Goal: Entertainment & Leisure: Consume media (video, audio)

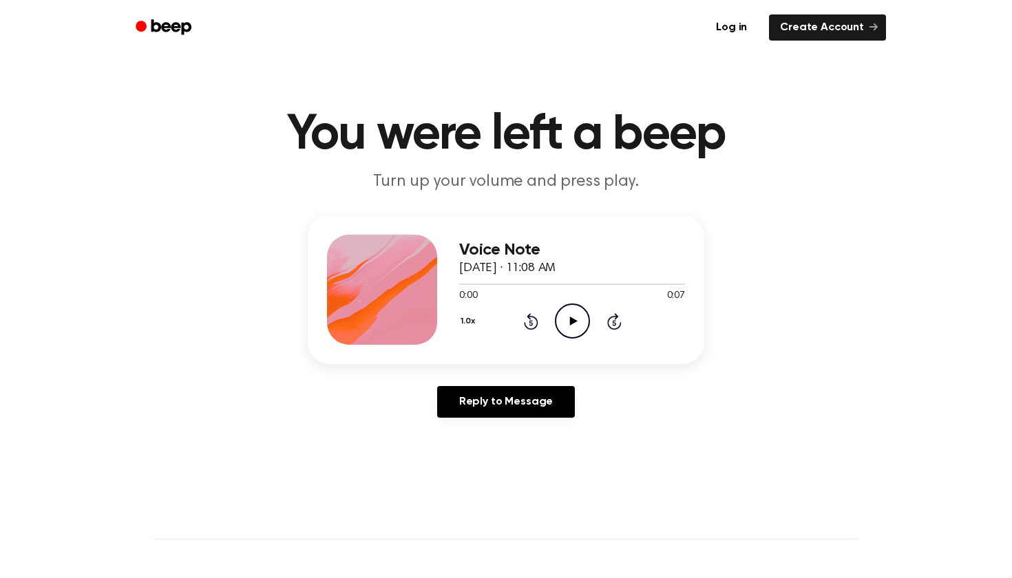
click at [582, 320] on icon "Play Audio" at bounding box center [572, 320] width 35 height 35
click at [528, 320] on icon "Rewind 5 seconds" at bounding box center [530, 321] width 15 height 18
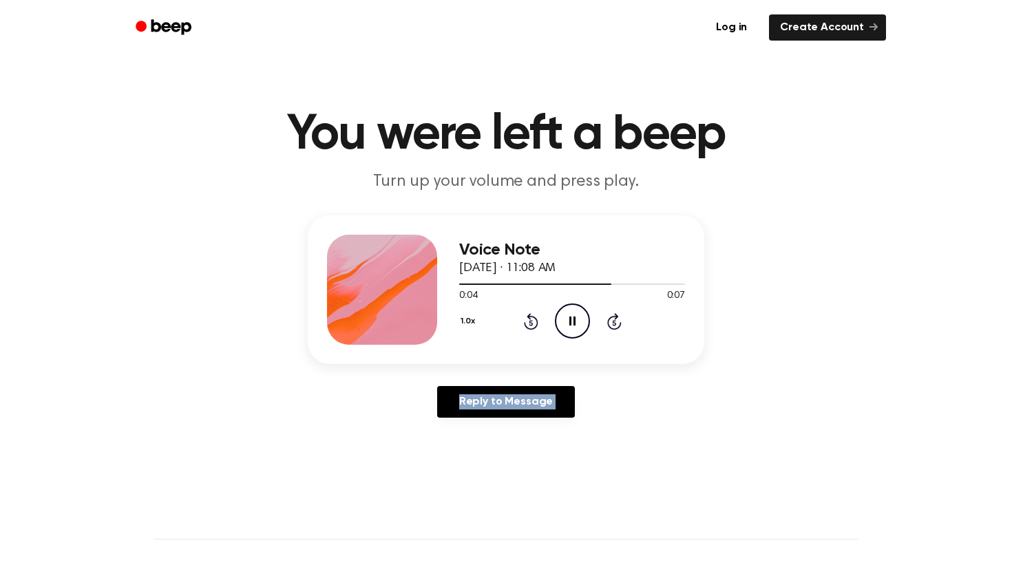
click at [531, 321] on icon at bounding box center [530, 323] width 3 height 6
click at [574, 328] on icon "Pause Audio" at bounding box center [572, 320] width 35 height 35
click at [574, 328] on icon "Play Audio" at bounding box center [572, 320] width 35 height 35
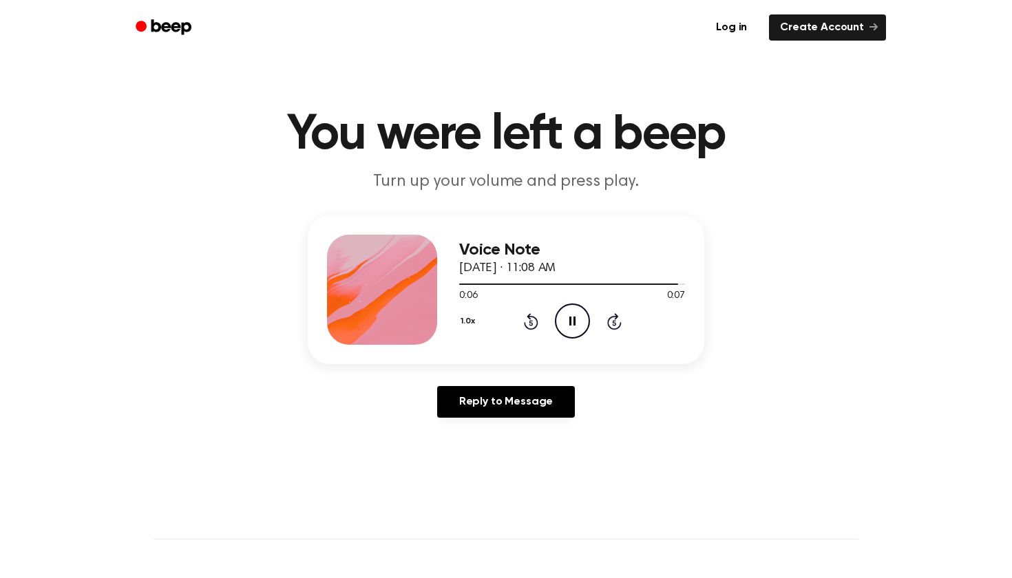
click at [574, 328] on icon "Pause Audio" at bounding box center [572, 320] width 35 height 35
click at [574, 328] on icon "Play Audio" at bounding box center [572, 320] width 35 height 35
click at [534, 319] on icon at bounding box center [531, 321] width 14 height 17
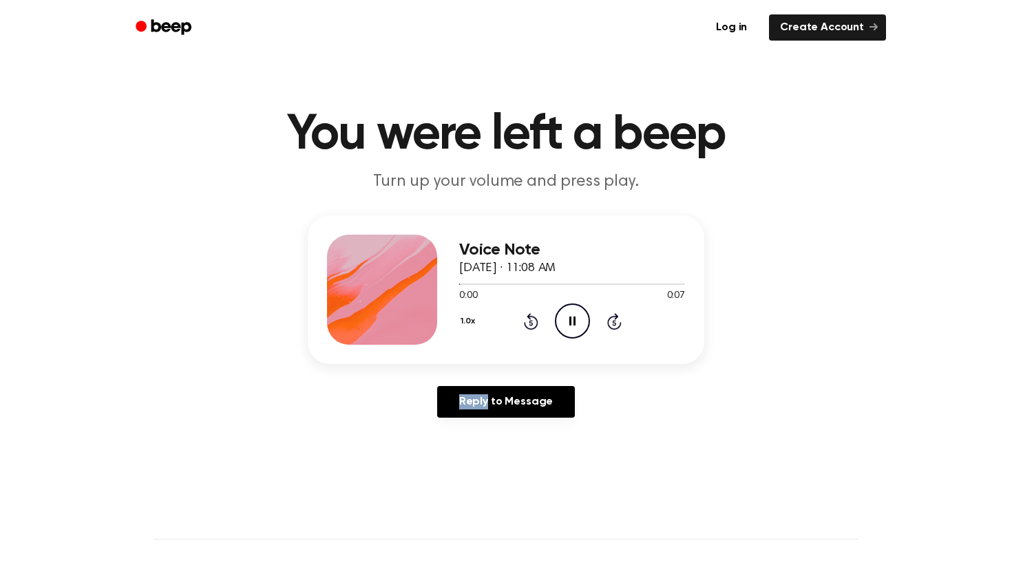
click at [534, 319] on icon at bounding box center [531, 321] width 14 height 17
click at [535, 320] on icon "Rewind 5 seconds" at bounding box center [530, 321] width 15 height 18
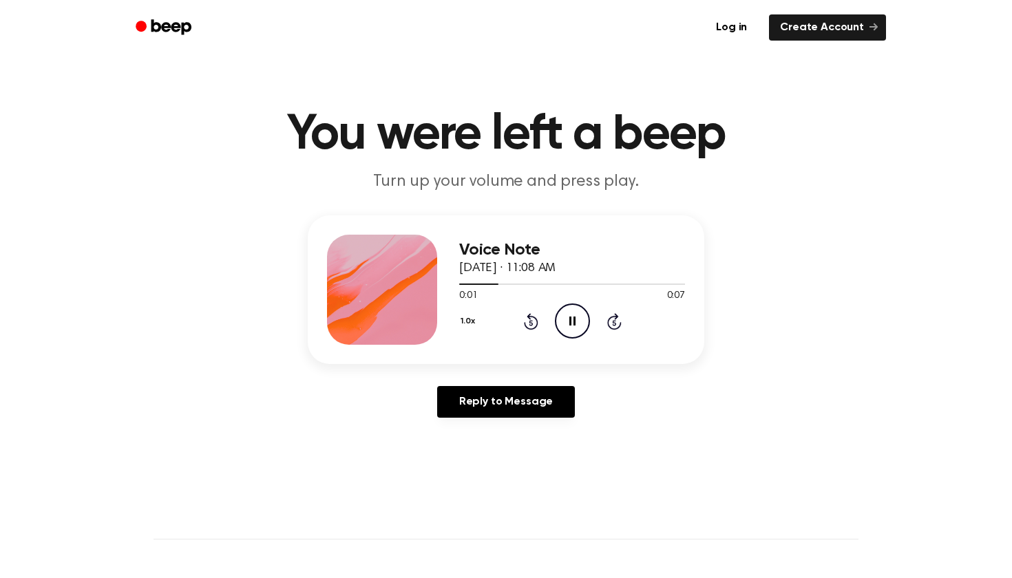
click at [535, 320] on icon "Rewind 5 seconds" at bounding box center [530, 321] width 15 height 18
click at [565, 326] on icon "Pause Audio" at bounding box center [572, 320] width 35 height 35
click at [565, 326] on icon "Play Audio" at bounding box center [572, 320] width 35 height 35
click at [559, 319] on icon "Play Audio" at bounding box center [572, 320] width 35 height 35
click at [584, 314] on icon "Play Audio" at bounding box center [572, 320] width 35 height 35
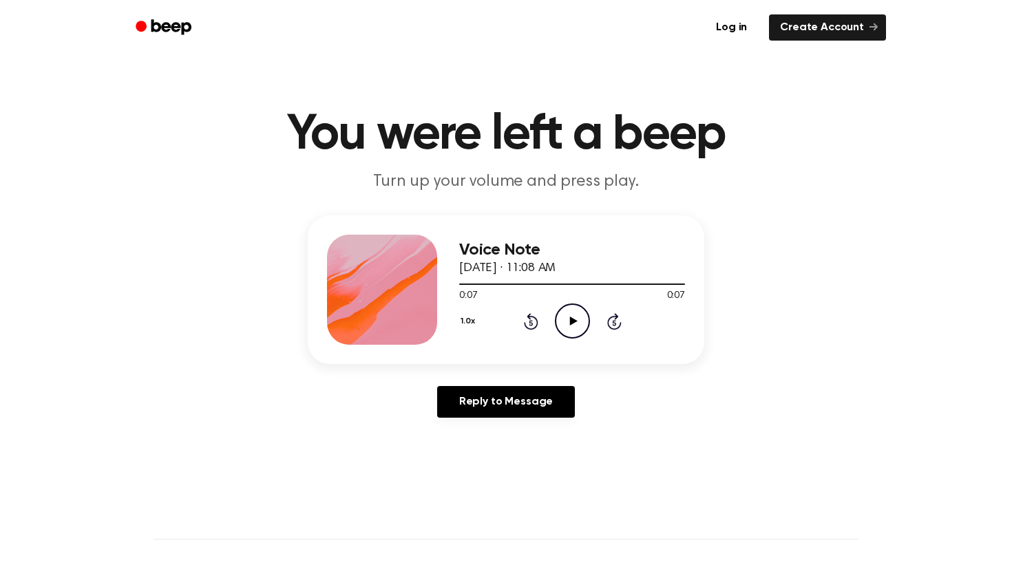
click at [566, 324] on icon "Play Audio" at bounding box center [572, 320] width 35 height 35
click at [570, 319] on icon at bounding box center [573, 321] width 8 height 9
click at [570, 319] on icon at bounding box center [572, 321] width 6 height 9
click at [579, 312] on icon "Play Audio" at bounding box center [572, 320] width 35 height 35
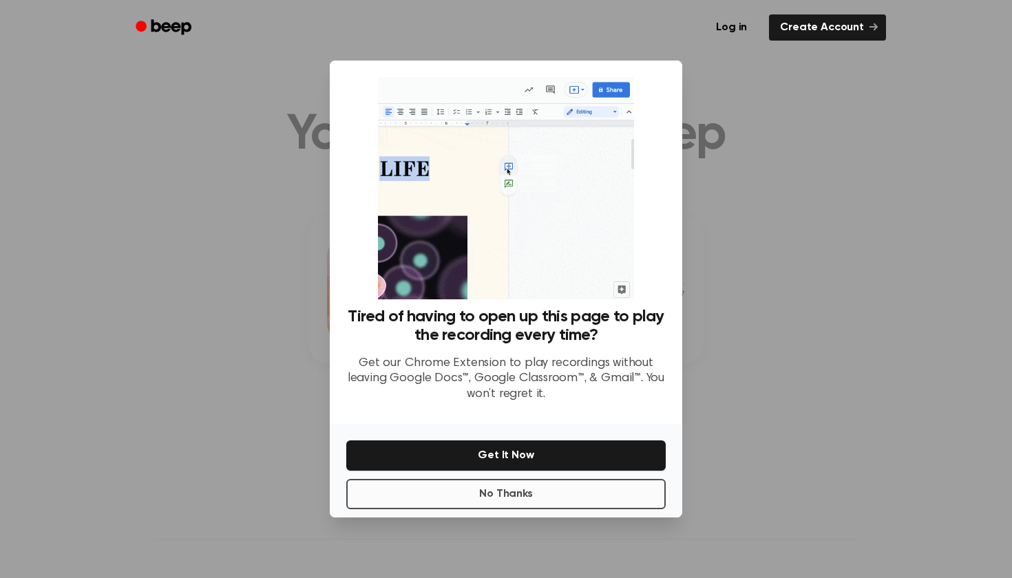
click at [535, 502] on button "No Thanks" at bounding box center [505, 494] width 319 height 30
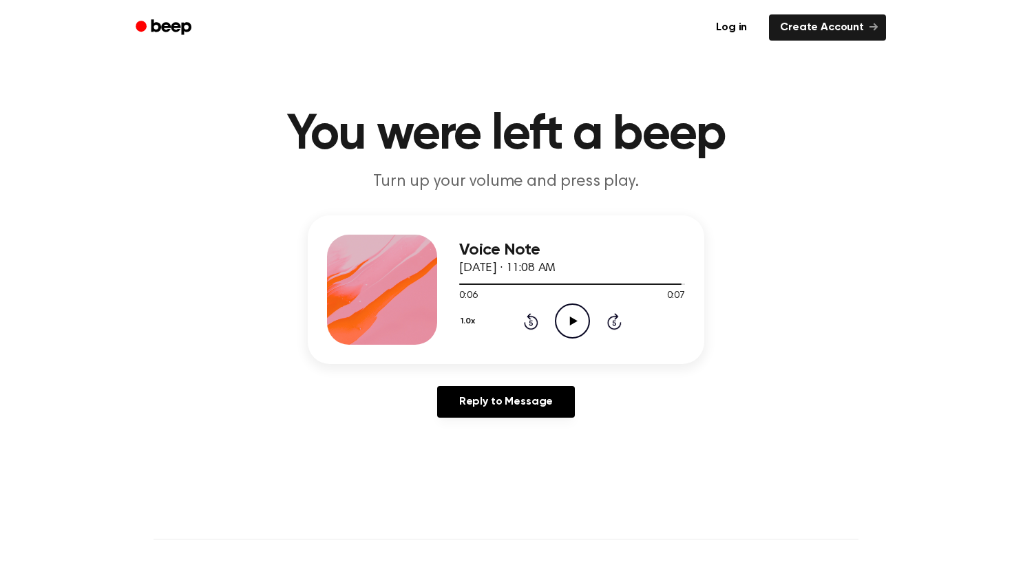
click at [584, 313] on icon "Play Audio" at bounding box center [572, 320] width 35 height 35
click at [525, 319] on icon "Rewind 5 seconds" at bounding box center [530, 321] width 15 height 18
click at [564, 316] on icon "Play Audio" at bounding box center [572, 320] width 35 height 35
click at [572, 322] on icon at bounding box center [573, 321] width 8 height 9
click at [539, 325] on div "1.0x Rewind 5 seconds Pause Audio Skip 5 seconds" at bounding box center [572, 320] width 226 height 35
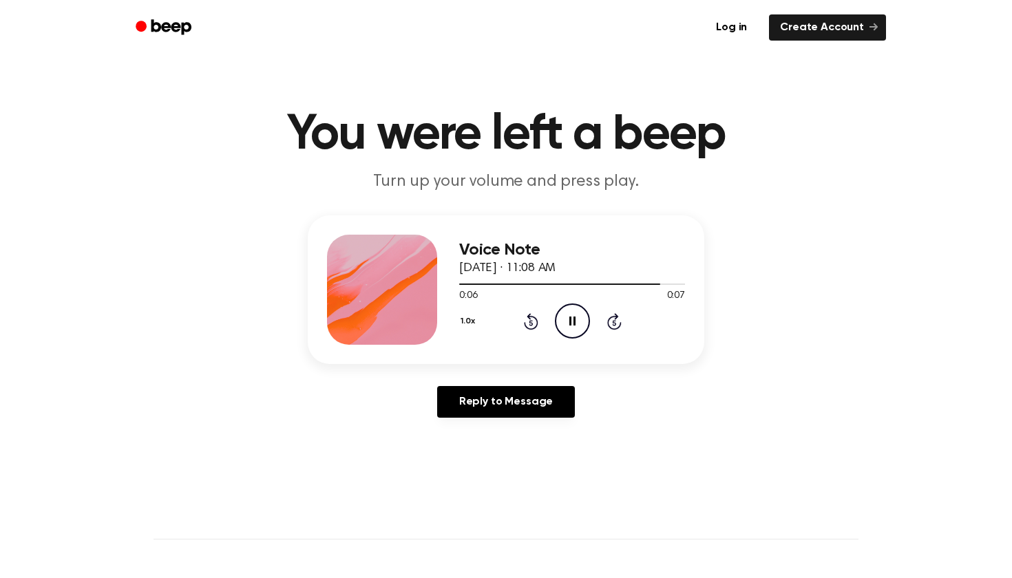
click at [524, 321] on icon "Rewind 5 seconds" at bounding box center [530, 321] width 15 height 18
click at [525, 321] on icon "Rewind 5 seconds" at bounding box center [530, 321] width 15 height 18
click at [572, 319] on icon at bounding box center [573, 321] width 8 height 9
click at [575, 323] on icon "Play Audio" at bounding box center [572, 320] width 35 height 35
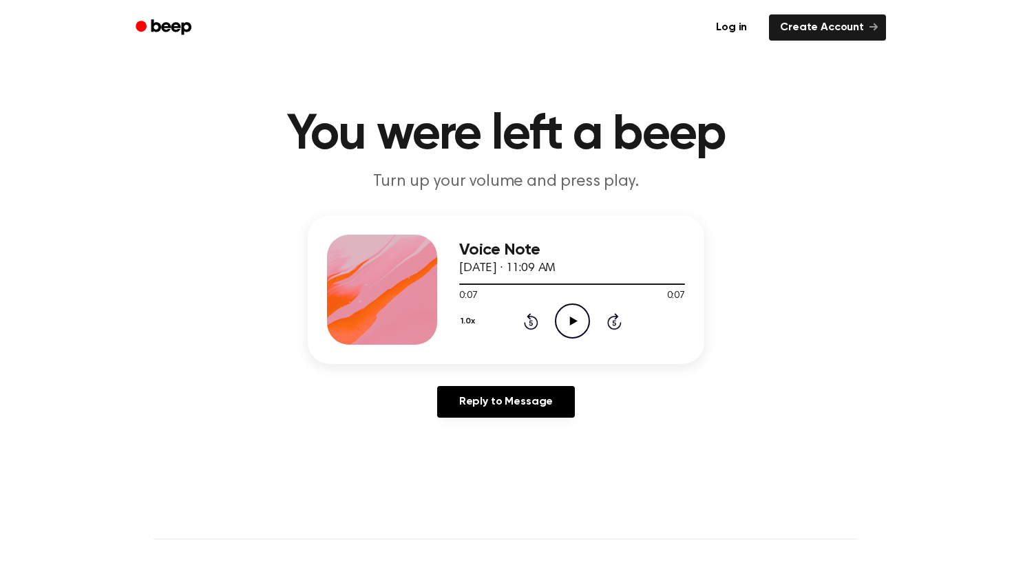
click at [531, 323] on icon at bounding box center [530, 323] width 3 height 6
click at [571, 322] on icon at bounding box center [573, 321] width 8 height 9
click at [569, 317] on icon at bounding box center [572, 321] width 6 height 9
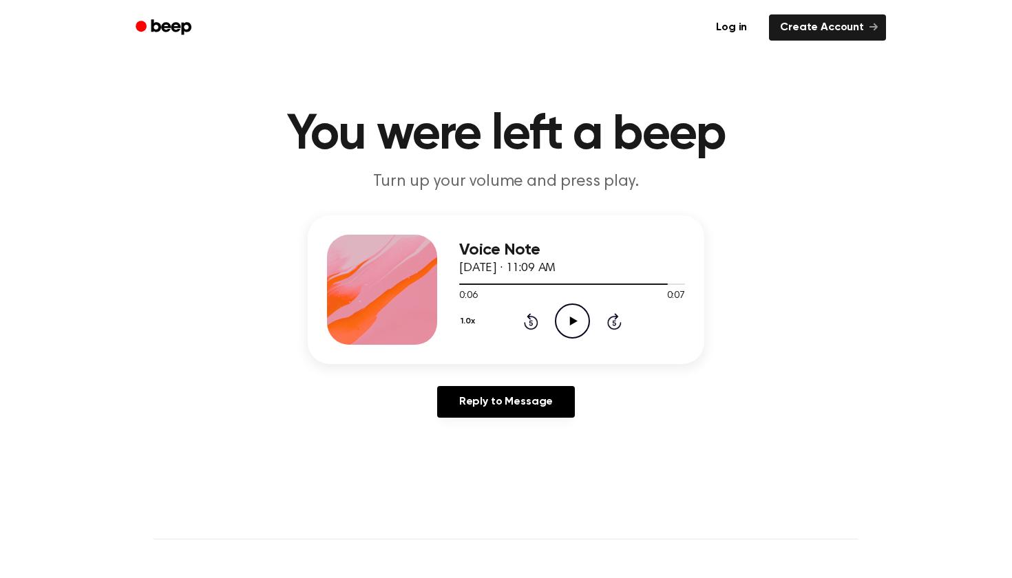
click at [567, 306] on circle at bounding box center [572, 321] width 34 height 34
click at [529, 319] on icon at bounding box center [531, 321] width 14 height 17
click at [568, 325] on icon "Play Audio" at bounding box center [572, 320] width 35 height 35
click at [531, 326] on icon at bounding box center [530, 323] width 3 height 6
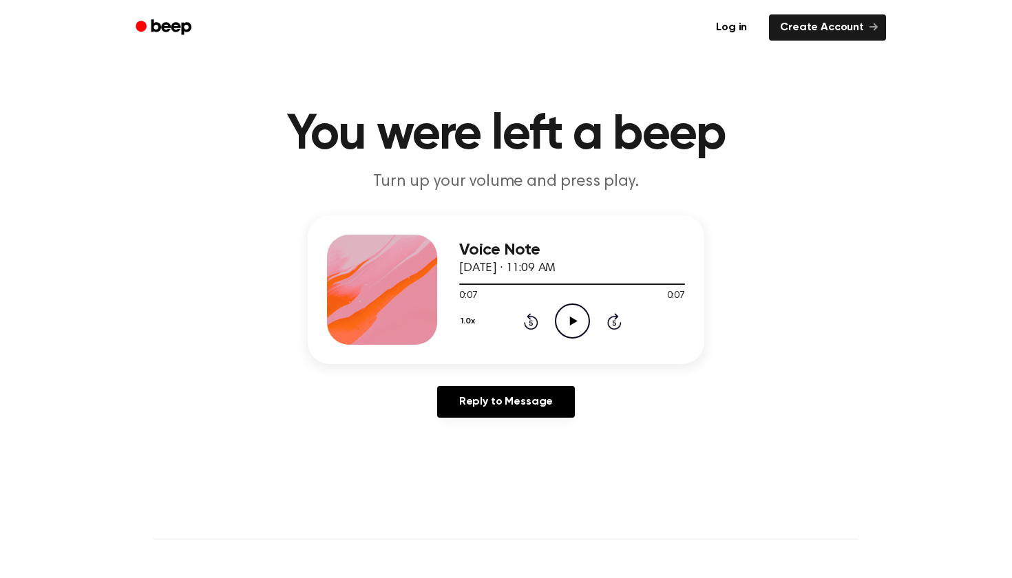
click at [577, 319] on icon "Play Audio" at bounding box center [572, 320] width 35 height 35
click at [580, 327] on icon "Pause Audio" at bounding box center [572, 320] width 35 height 35
click at [580, 327] on icon "Play Audio" at bounding box center [572, 320] width 35 height 35
click at [577, 321] on icon at bounding box center [573, 321] width 8 height 9
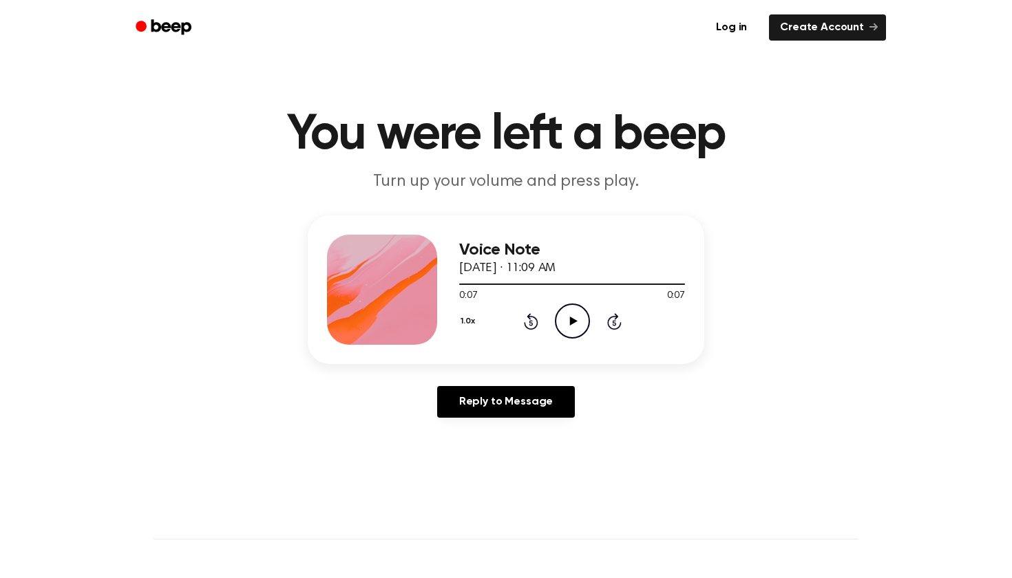
click at [568, 334] on icon "Play Audio" at bounding box center [572, 320] width 35 height 35
